Goal: Task Accomplishment & Management: Use online tool/utility

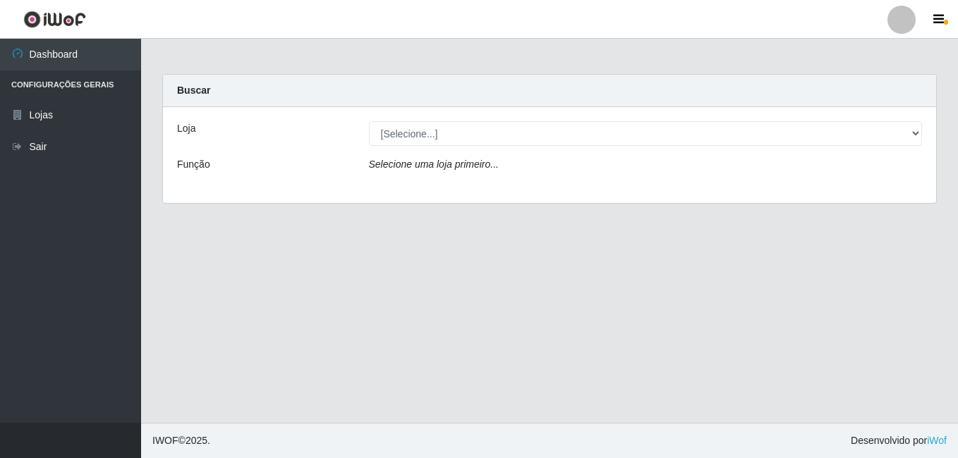
select select "411"
click at [369, 121] on select "[Selecione...] Bemais Supermercados - B7 Oitizeiro" at bounding box center [646, 133] width 554 height 25
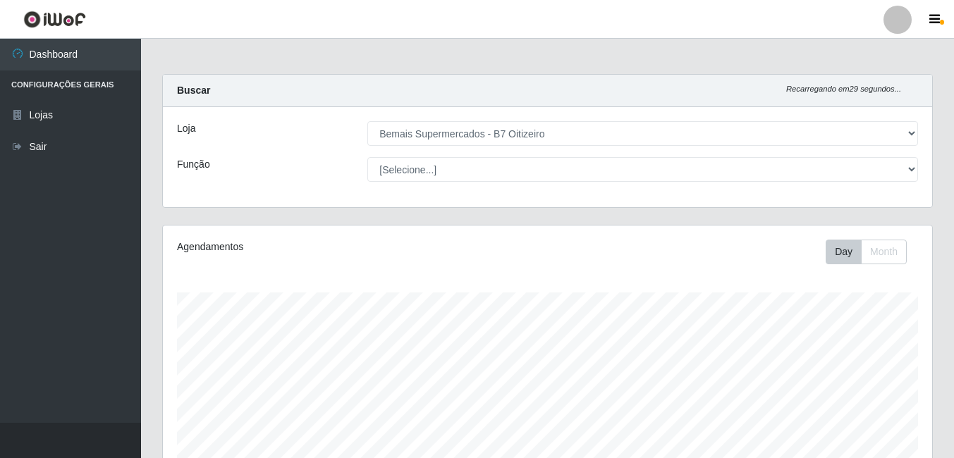
scroll to position [293, 769]
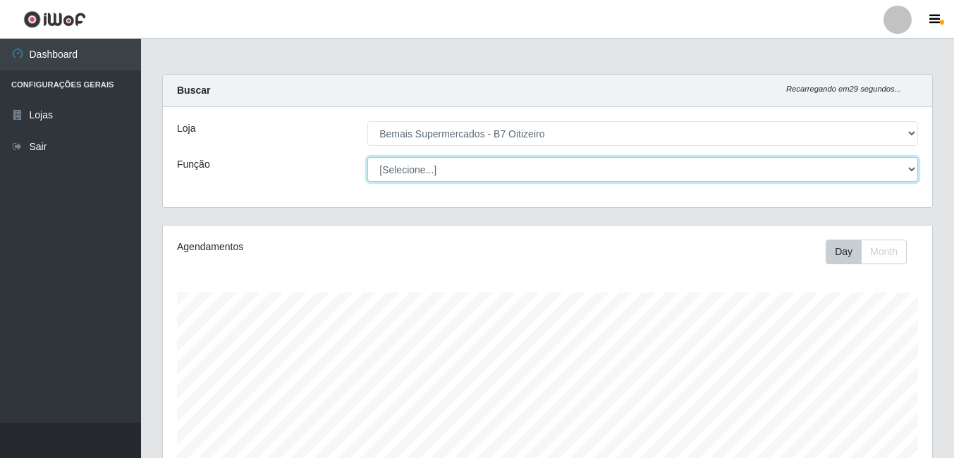
drag, startPoint x: 0, startPoint y: 0, endPoint x: 463, endPoint y: 174, distance: 494.9
click at [463, 174] on select "[Selecione...] ASG ASG + ASG ++ Auxiliar de Estacionamento Auxiliar de Estacion…" at bounding box center [642, 169] width 551 height 25
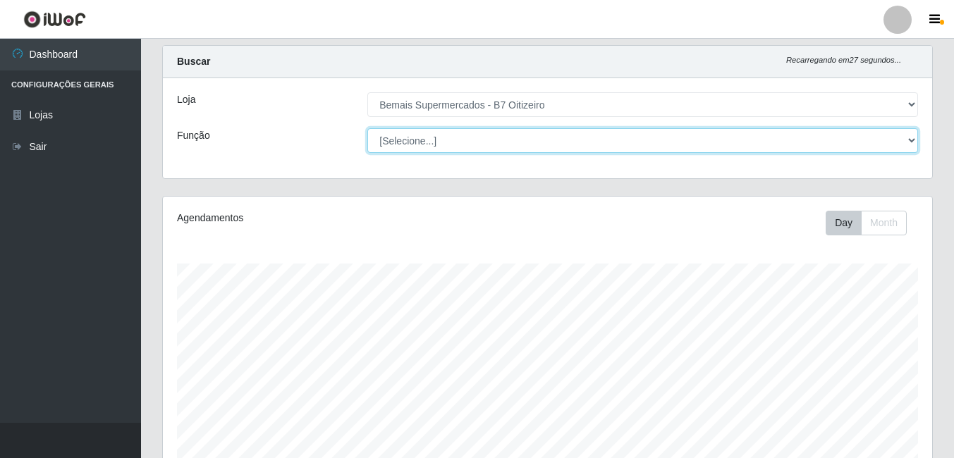
scroll to position [0, 0]
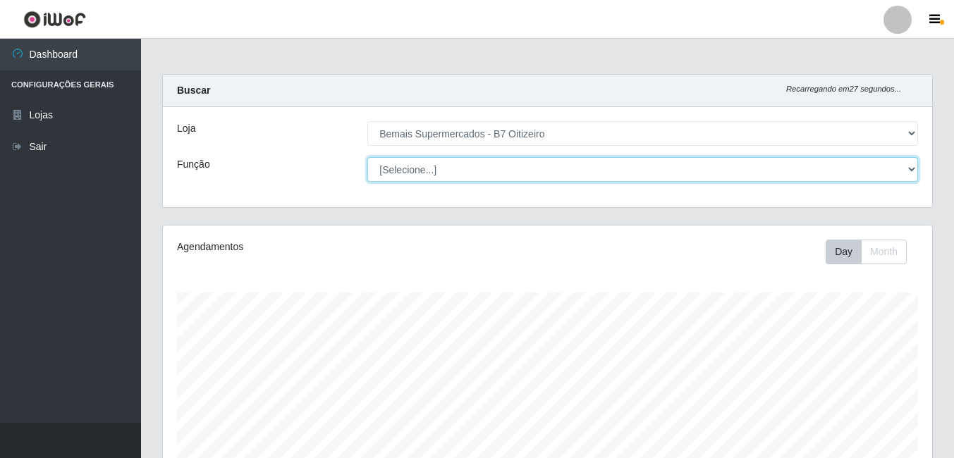
click at [474, 172] on select "[Selecione...] ASG ASG + ASG ++ Auxiliar de Estacionamento Auxiliar de Estacion…" at bounding box center [642, 169] width 551 height 25
select select "72"
click at [367, 157] on select "[Selecione...] ASG ASG + ASG ++ Auxiliar de Estacionamento Auxiliar de Estacion…" at bounding box center [642, 169] width 551 height 25
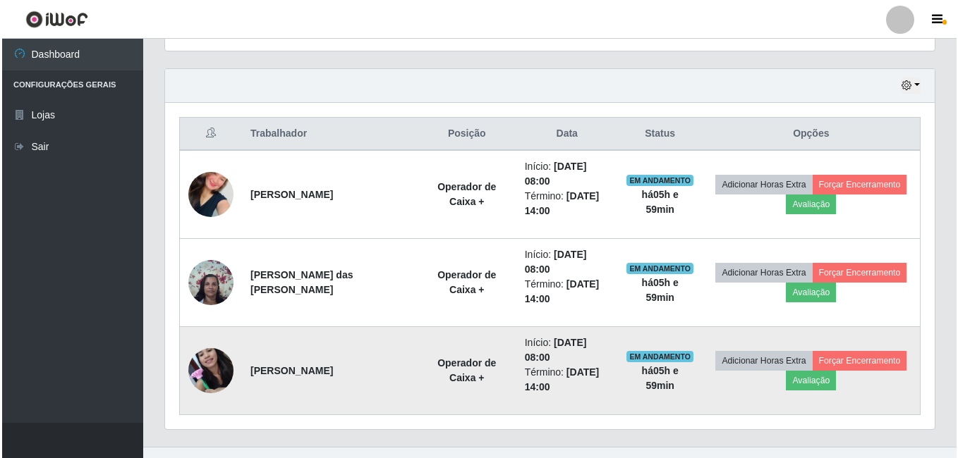
scroll to position [491, 0]
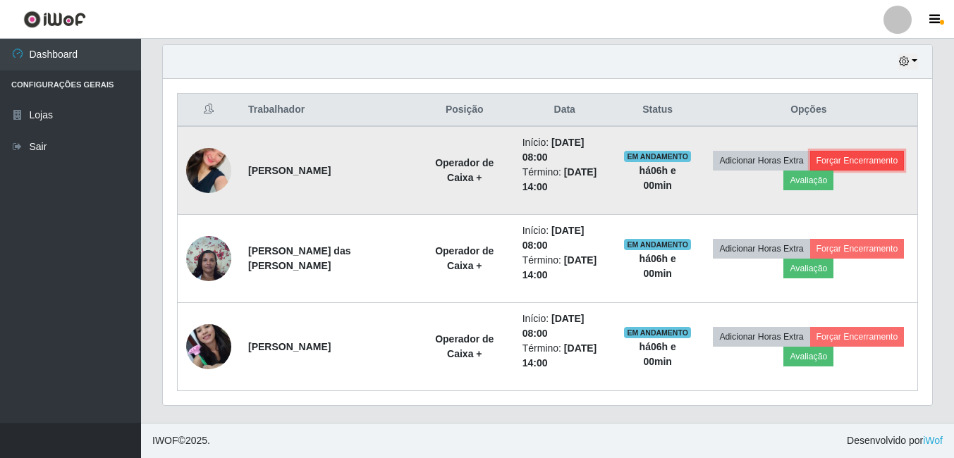
click at [837, 164] on button "Forçar Encerramento" at bounding box center [857, 161] width 94 height 20
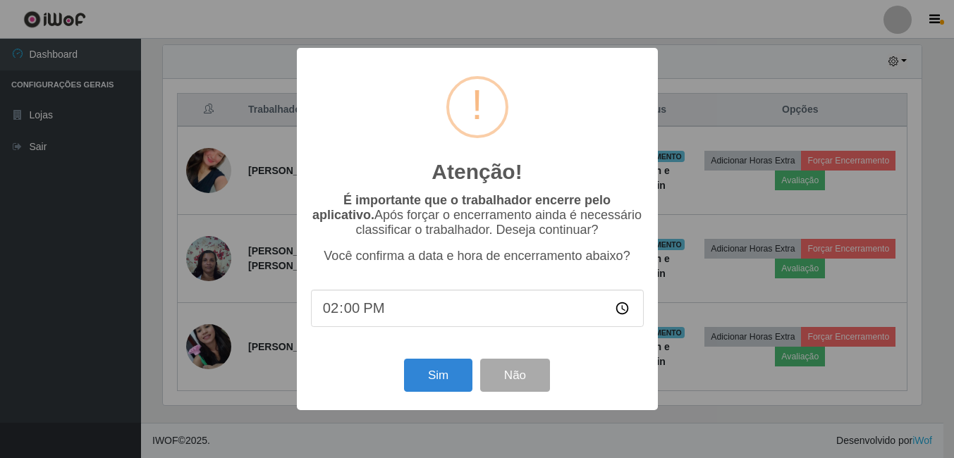
scroll to position [293, 762]
click at [434, 381] on button "Sim" at bounding box center [439, 375] width 68 height 33
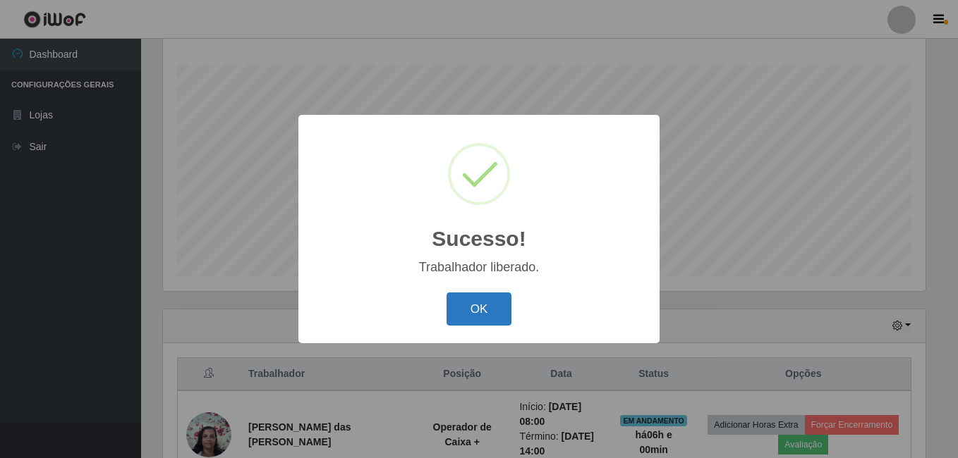
click at [487, 305] on button "OK" at bounding box center [479, 309] width 66 height 33
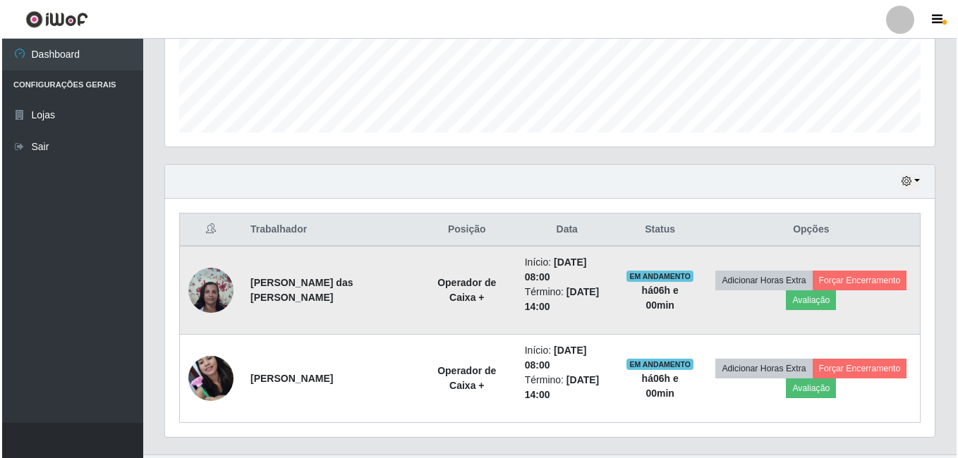
scroll to position [403, 0]
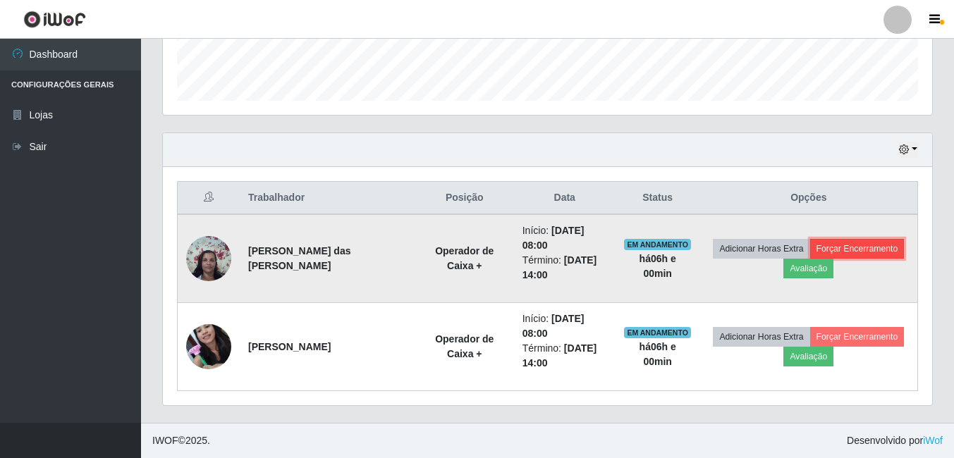
click at [848, 240] on button "Forçar Encerramento" at bounding box center [857, 249] width 94 height 20
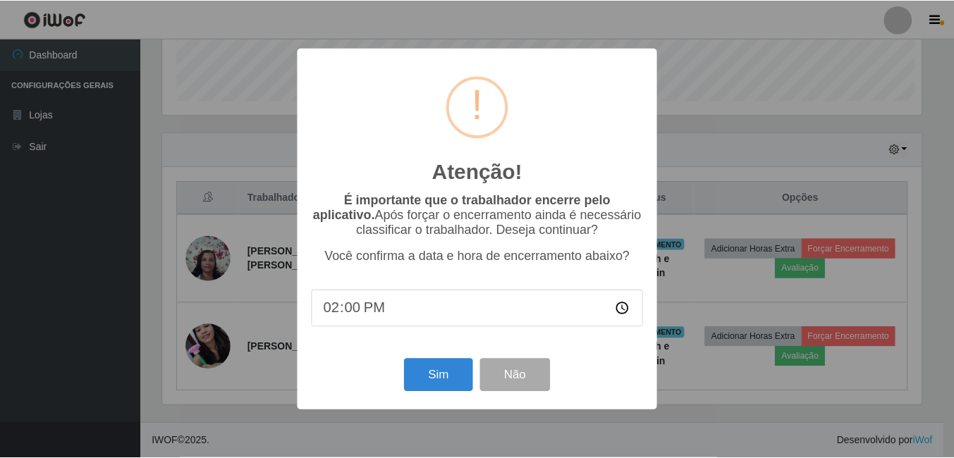
scroll to position [293, 762]
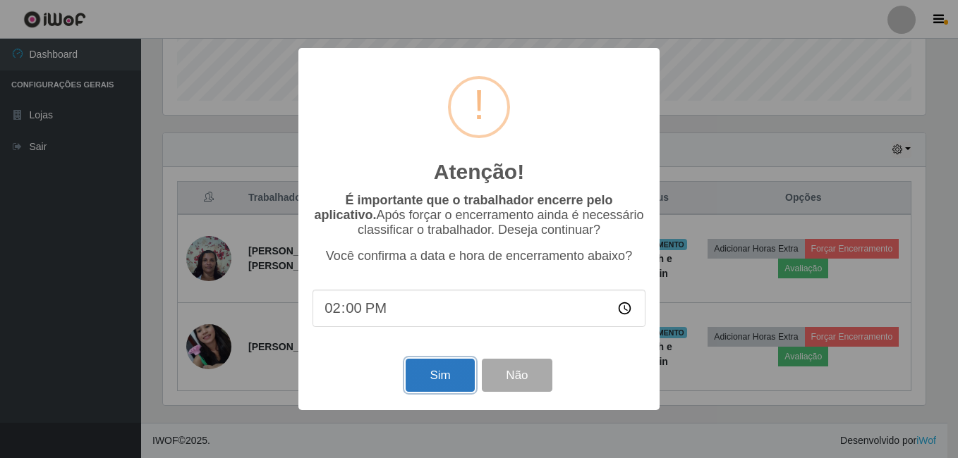
click at [454, 388] on button "Sim" at bounding box center [439, 375] width 68 height 33
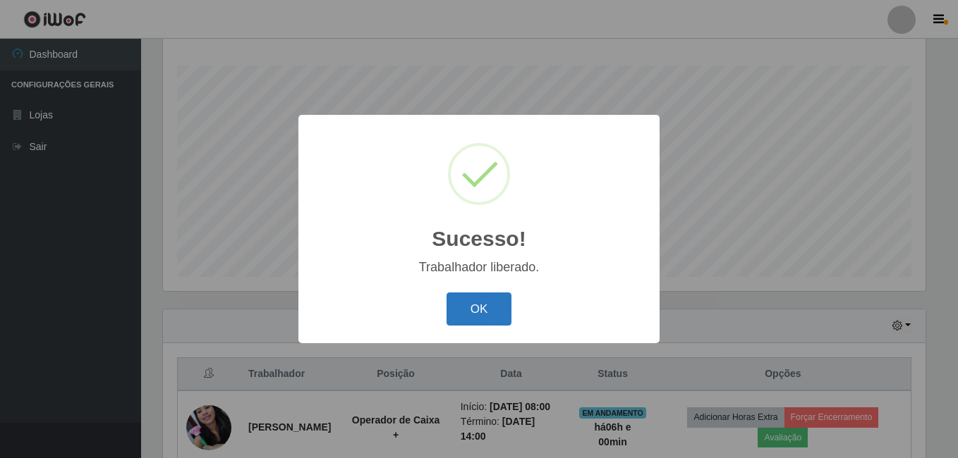
click at [496, 310] on button "OK" at bounding box center [479, 309] width 66 height 33
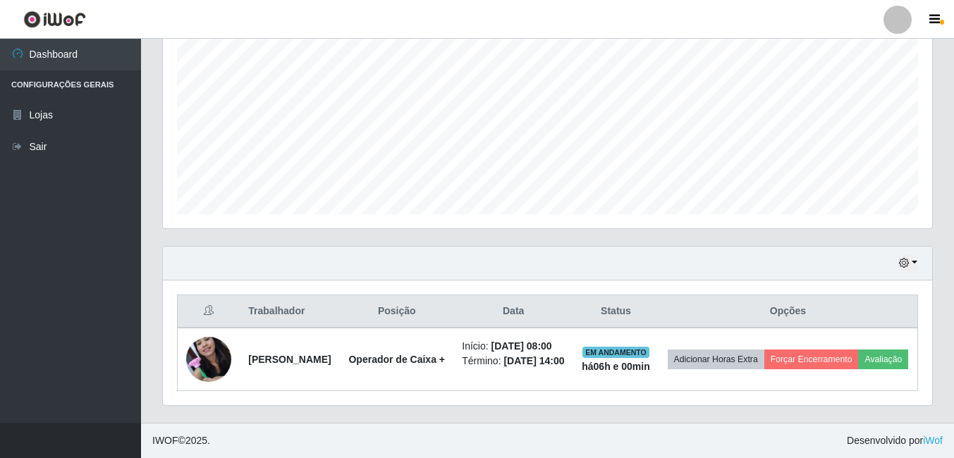
scroll to position [300, 0]
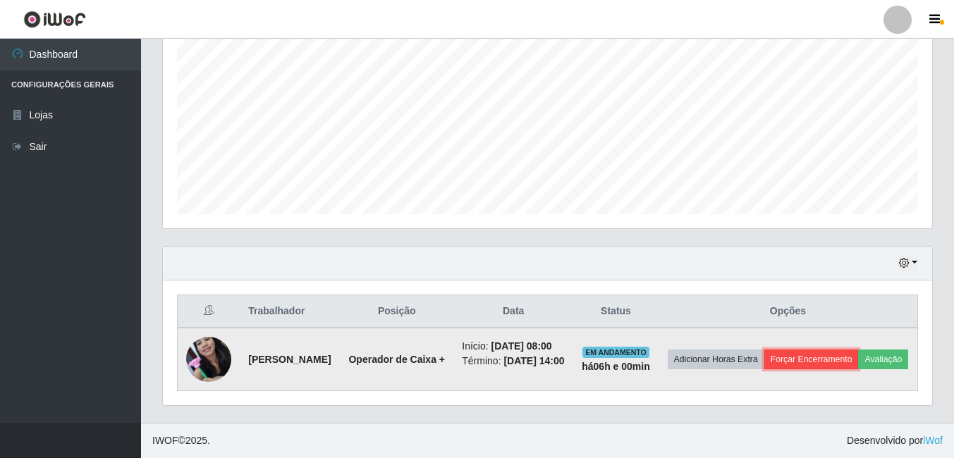
click at [846, 350] on button "Forçar Encerramento" at bounding box center [811, 360] width 94 height 20
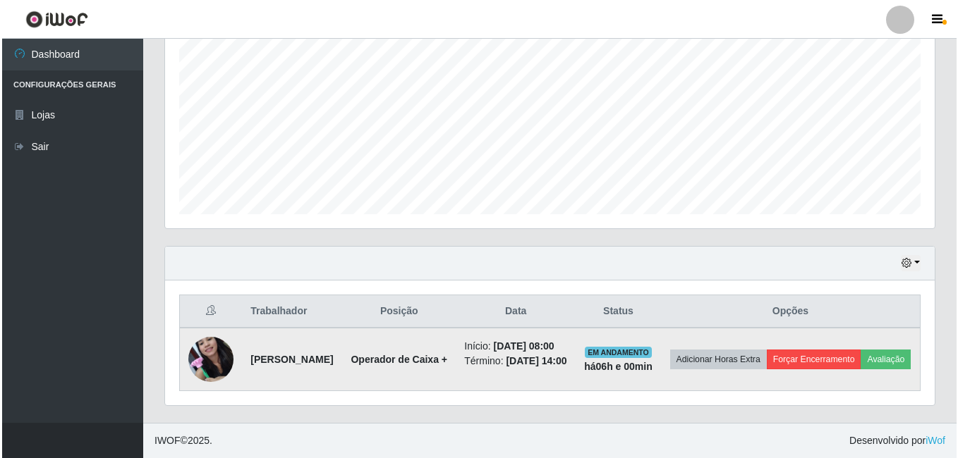
scroll to position [293, 762]
